Goal: Navigation & Orientation: Find specific page/section

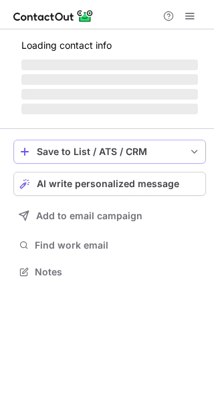
scroll to position [7, 7]
